Goal: Complete application form

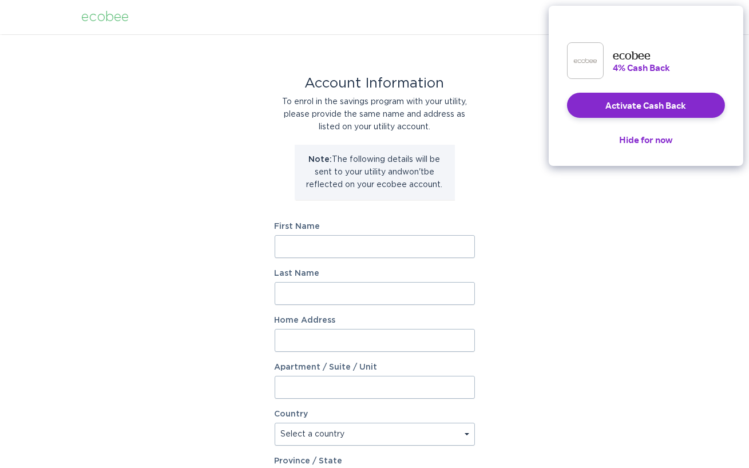
click at [316, 247] on input "First Name" at bounding box center [375, 246] width 200 height 23
type input "[PERSON_NAME]"
type input "whitney"
type input "6820 S Logan St"
select select "US"
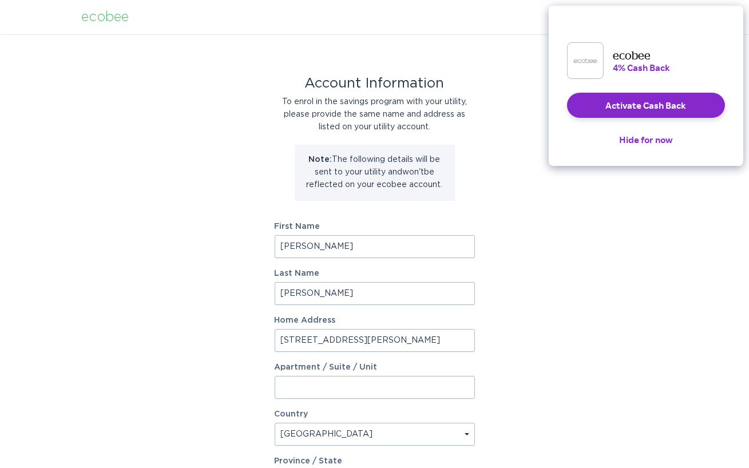
type input "Centennial"
type input "80122"
select select "CO"
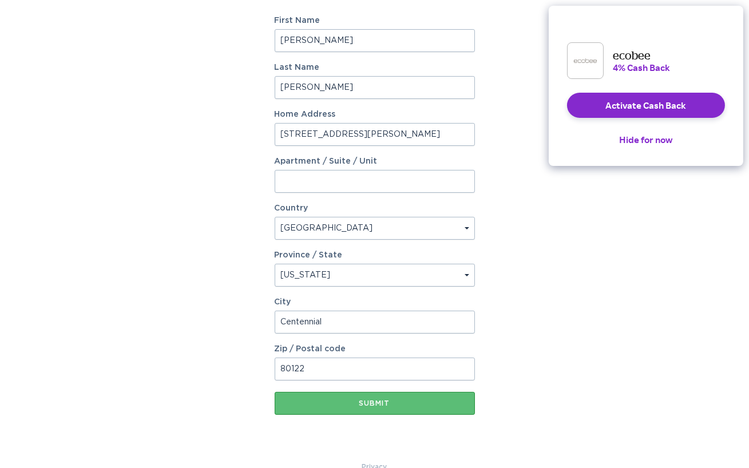
scroll to position [212, 0]
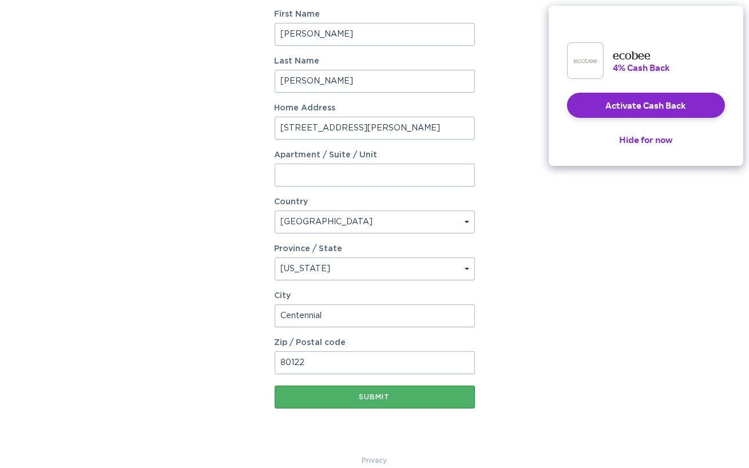
click at [360, 399] on div "Submit" at bounding box center [374, 397] width 189 height 7
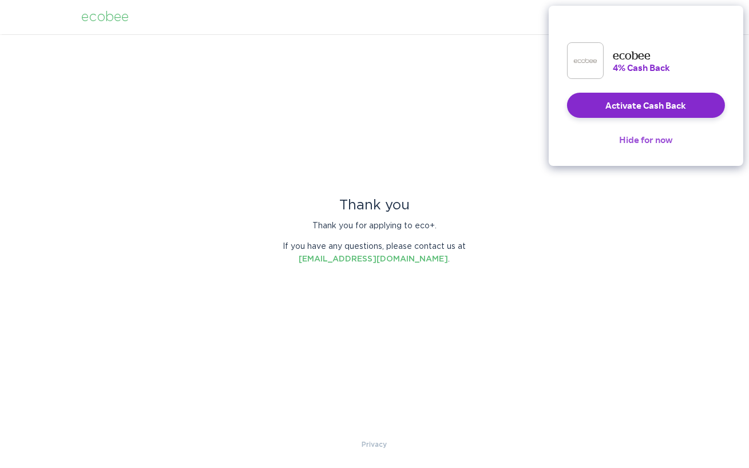
click at [657, 151] on button "Hide for now" at bounding box center [646, 139] width 72 height 25
